Goal: Entertainment & Leisure: Consume media (video, audio)

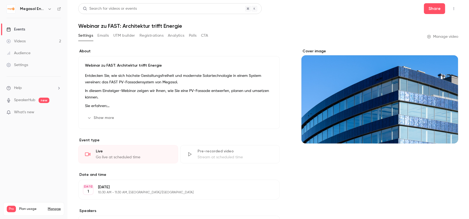
click at [28, 25] on link "Events" at bounding box center [33, 29] width 67 height 12
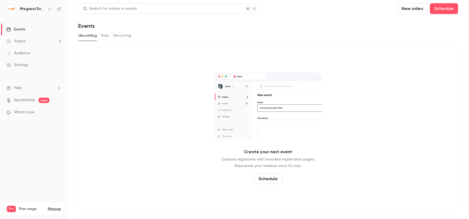
click at [36, 43] on link "Videos 2" at bounding box center [33, 41] width 67 height 12
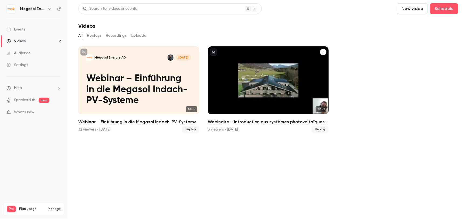
click at [294, 78] on p "Webinaire – Introduction aux systèmes photovoltaïques intégrés en toiture Megas…" at bounding box center [268, 89] width 105 height 33
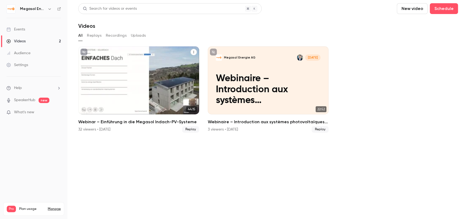
click at [177, 80] on p "Webinar – Einführung in die Megasol Indach-PV-Systeme" at bounding box center [138, 89] width 105 height 33
